Goal: Task Accomplishment & Management: Manage account settings

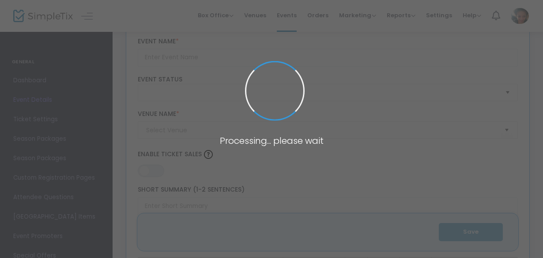
scroll to position [263, 0]
type input "Winter White Sneaker Ball – Tribute to Legends New Year’s Eve 2025 | [GEOGRAPHI…"
type textarea "🌟✨ [GEOGRAPHIC_DATA], the Countdown is ON!✨🌟Ring in [DATE] at the Winter White …"
type input "Buy Tickets"
type input "ALIR Event Studio"
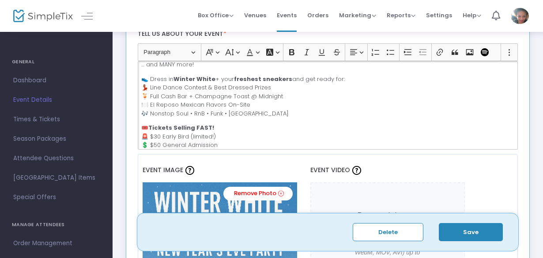
scroll to position [140, 0]
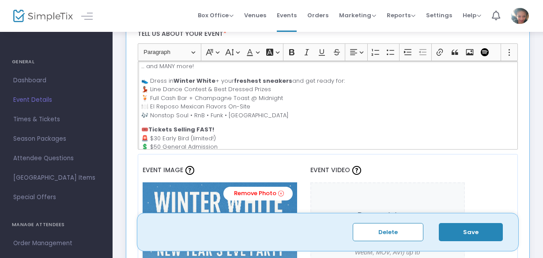
click at [203, 71] on p "🔥 LIVE Tribute Performances + DJs spinning hits from the LEGENDS: 🎤 Con [PERSON…" at bounding box center [327, 36] width 373 height 69
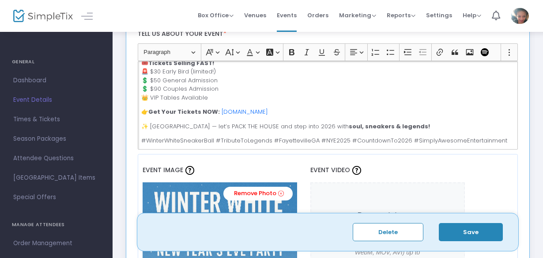
scroll to position [271, 0]
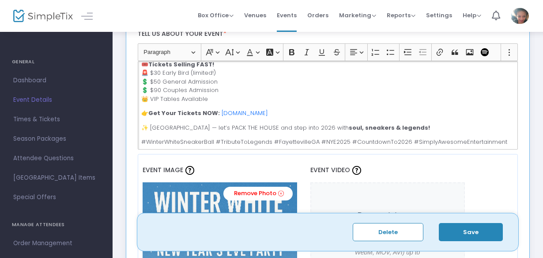
drag, startPoint x: 287, startPoint y: 117, endPoint x: 282, endPoint y: 71, distance: 47.1
click at [282, 71] on div "🌟✨ [GEOGRAPHIC_DATA], the Countdown is ON! ✨🌟 Ring in [DATE] at the Winter Whit…" at bounding box center [328, 105] width 381 height 88
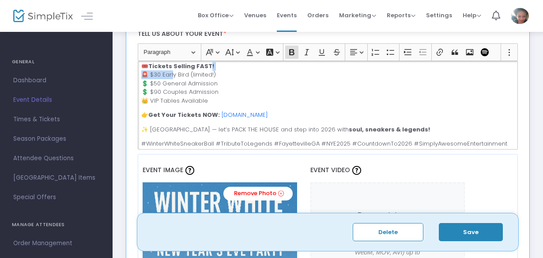
drag, startPoint x: 214, startPoint y: 81, endPoint x: 174, endPoint y: 88, distance: 39.9
click at [174, 88] on p "🎟️ Tickets Selling FAST! 🚨 $30 Early Bird (limited!) 💲 $50 General Admission 💲 …" at bounding box center [327, 83] width 373 height 43
